Goal: Task Accomplishment & Management: Use online tool/utility

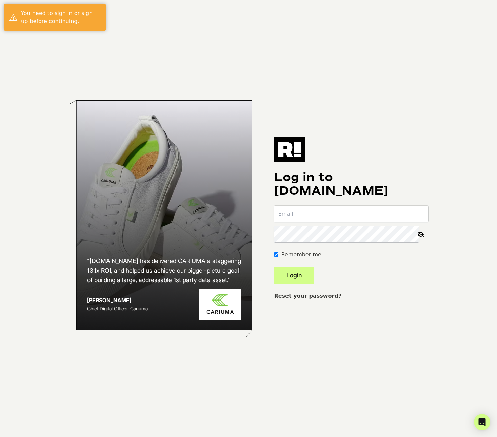
type input "[EMAIL_ADDRESS][DOMAIN_NAME]"
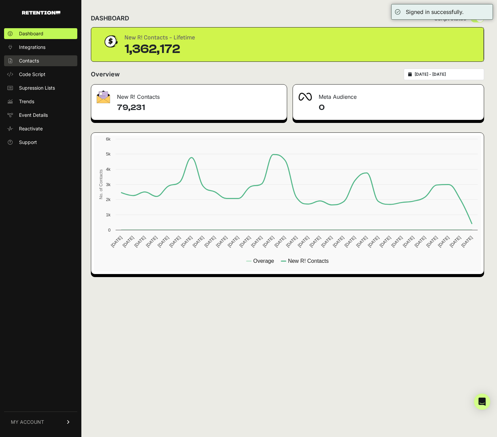
click at [32, 59] on span "Contacts" at bounding box center [29, 60] width 20 height 7
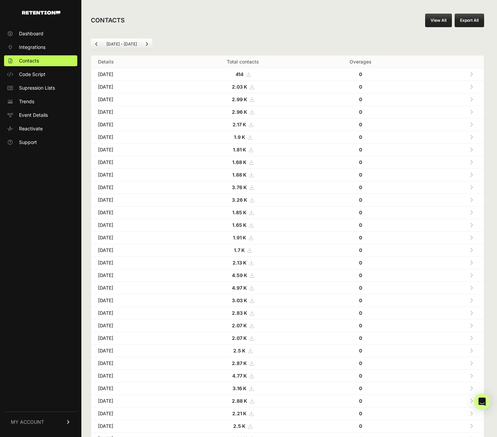
click at [444, 18] on link "View All" at bounding box center [438, 21] width 27 height 14
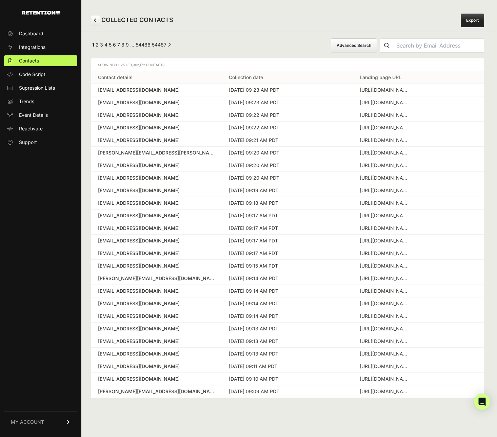
click at [377, 47] on button "Advanced Search" at bounding box center [354, 45] width 46 height 14
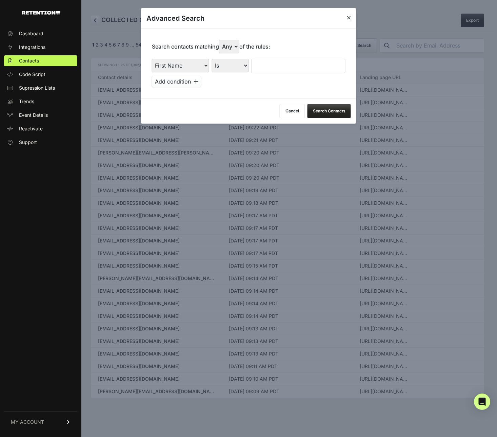
click at [198, 64] on select "First Name Last Name State City Email Email Domain Landing Domain Landing Page …" at bounding box center [180, 66] width 57 height 14
select select "file_date"
click at [152, 59] on select "First Name Last Name State City Email Email Domain Landing Domain Landing Page …" at bounding box center [180, 66] width 57 height 14
click at [221, 63] on select "Is on Is between" at bounding box center [231, 66] width 38 height 14
select select "is_between"
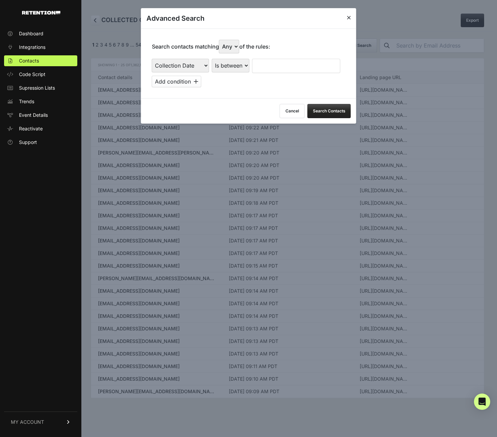
click at [212, 59] on select "Is on Is between" at bounding box center [231, 66] width 38 height 14
click at [263, 63] on input "text" at bounding box center [270, 66] width 36 height 14
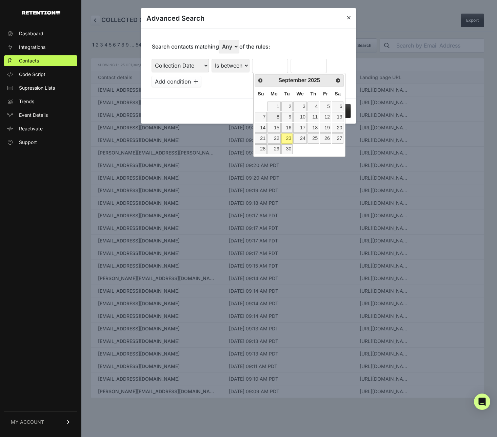
click at [276, 119] on link "8" at bounding box center [274, 117] width 13 height 10
type input "09/08/2025"
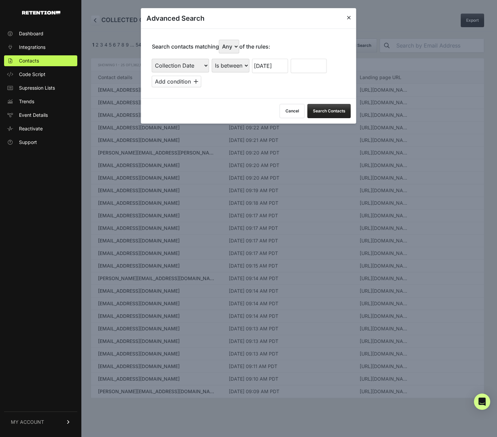
click at [311, 70] on input "text" at bounding box center [309, 66] width 36 height 14
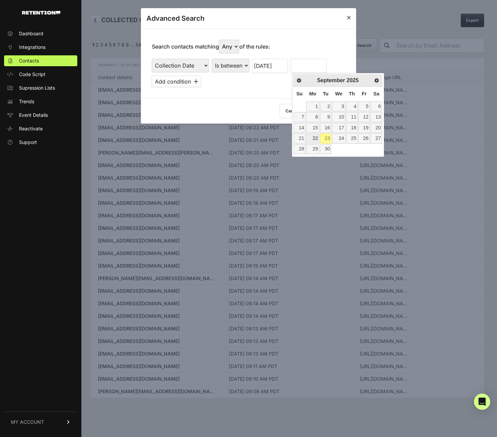
click at [313, 136] on link "22" at bounding box center [312, 138] width 13 height 10
type input "09/22/2025"
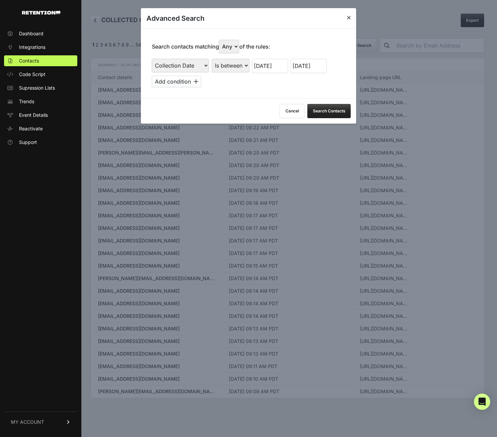
click at [329, 107] on button "Search Contacts" at bounding box center [329, 111] width 43 height 14
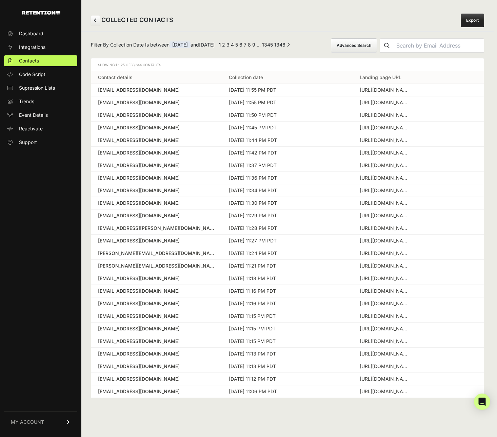
click at [459, 20] on div "COLLECTED CONTACTS Export" at bounding box center [287, 20] width 412 height 22
click at [477, 22] on link "Export" at bounding box center [472, 21] width 23 height 14
